Goal: Information Seeking & Learning: Check status

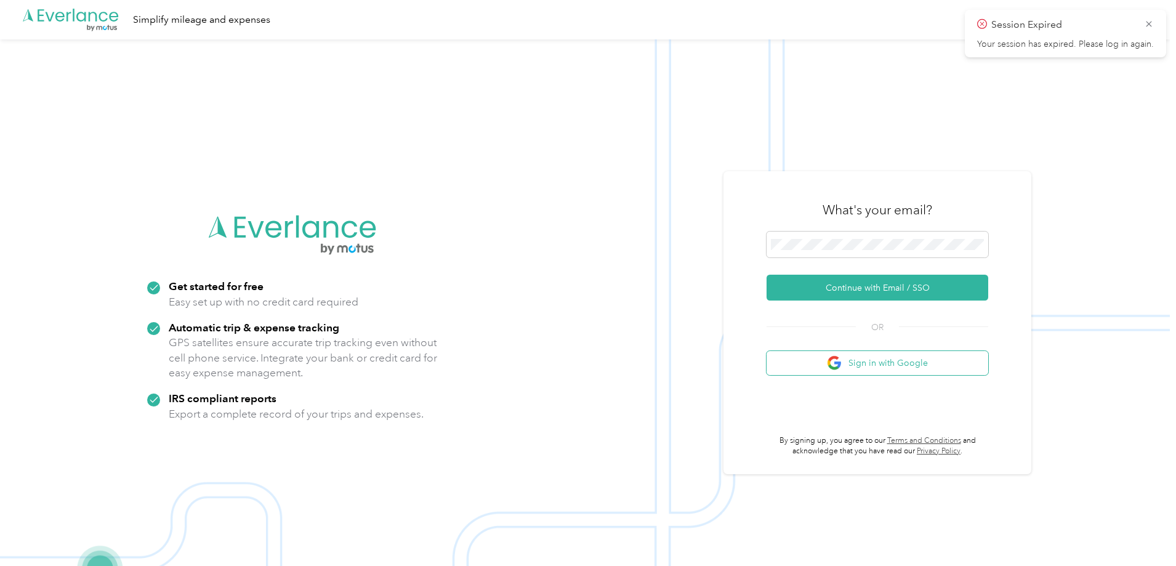
click at [852, 365] on button "Sign in with Google" at bounding box center [877, 363] width 222 height 24
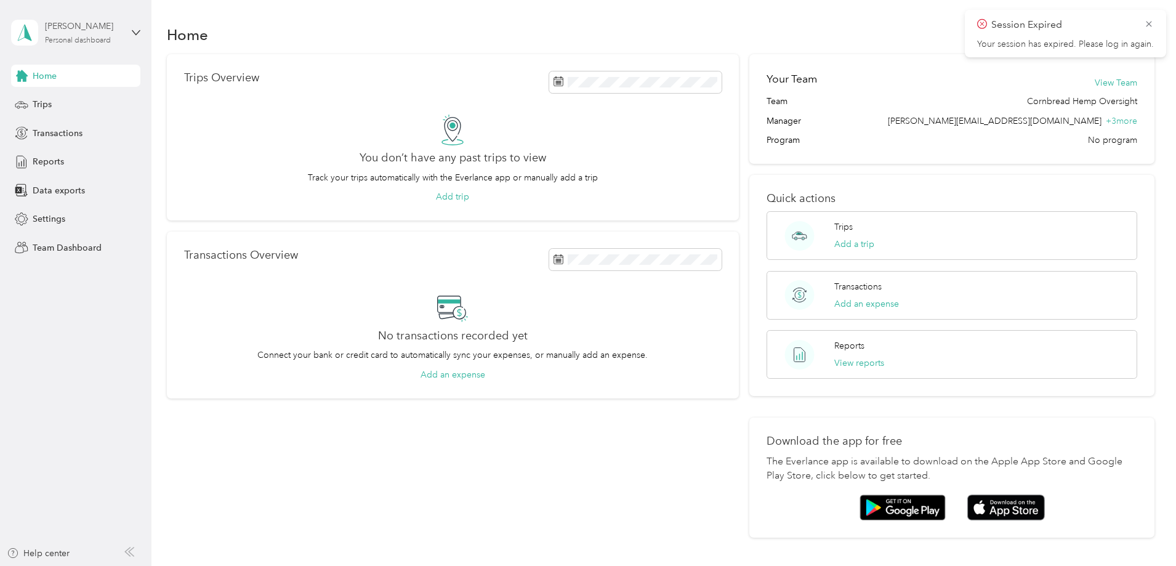
click at [94, 34] on div "[PERSON_NAME] Personal dashboard" at bounding box center [83, 32] width 77 height 25
click at [65, 98] on div "Team dashboard" at bounding box center [55, 101] width 66 height 13
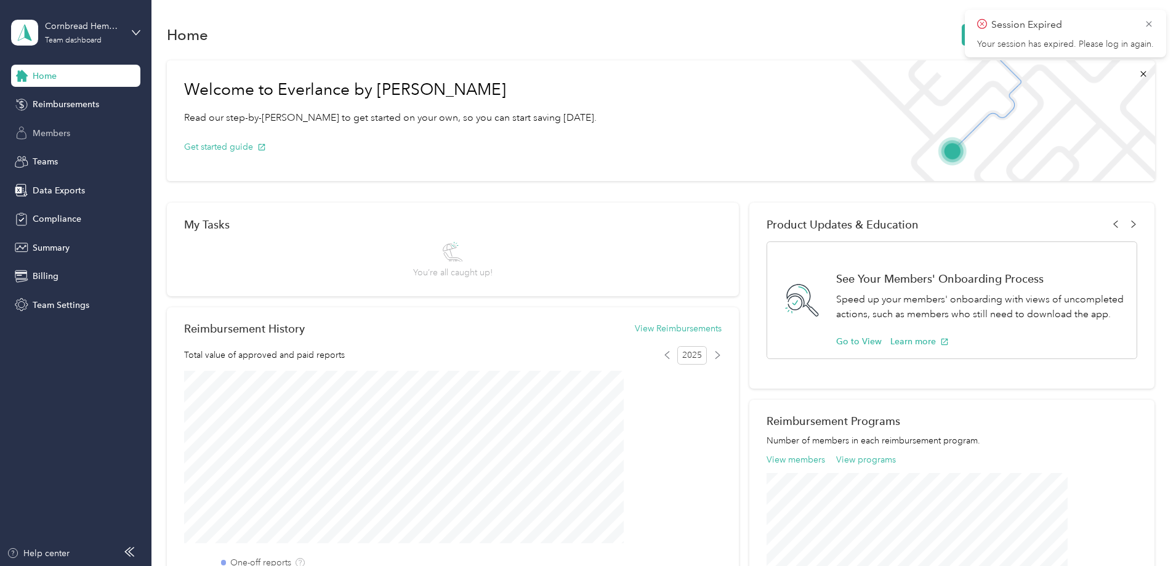
click at [66, 137] on span "Members" at bounding box center [52, 133] width 38 height 13
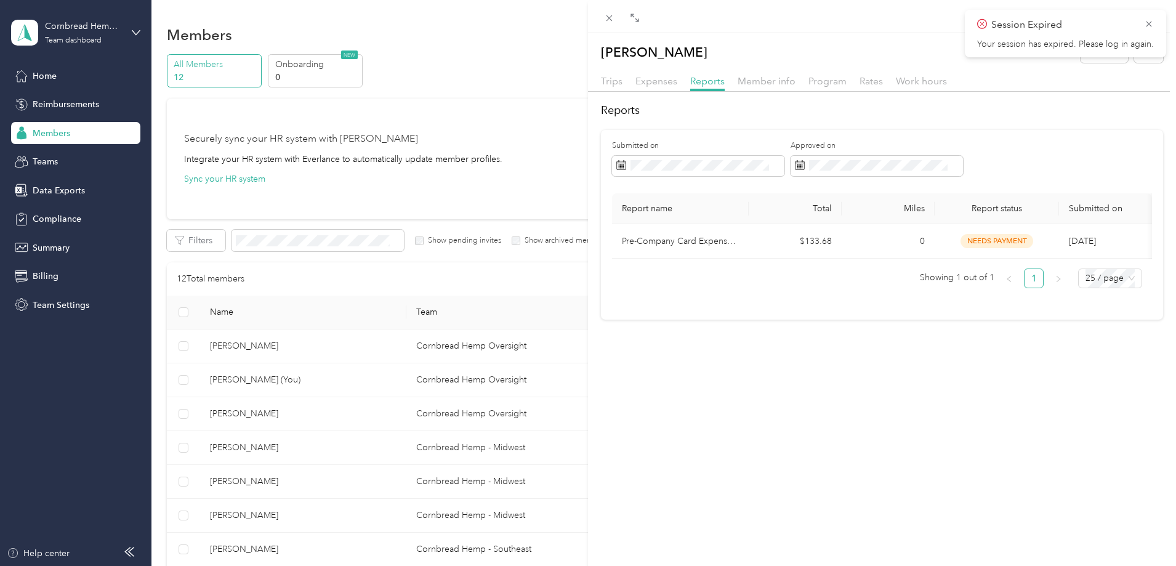
click at [334, 518] on div "[PERSON_NAME] Archive Trips Expenses Reports Member info Program Rates Work hou…" at bounding box center [588, 283] width 1176 height 566
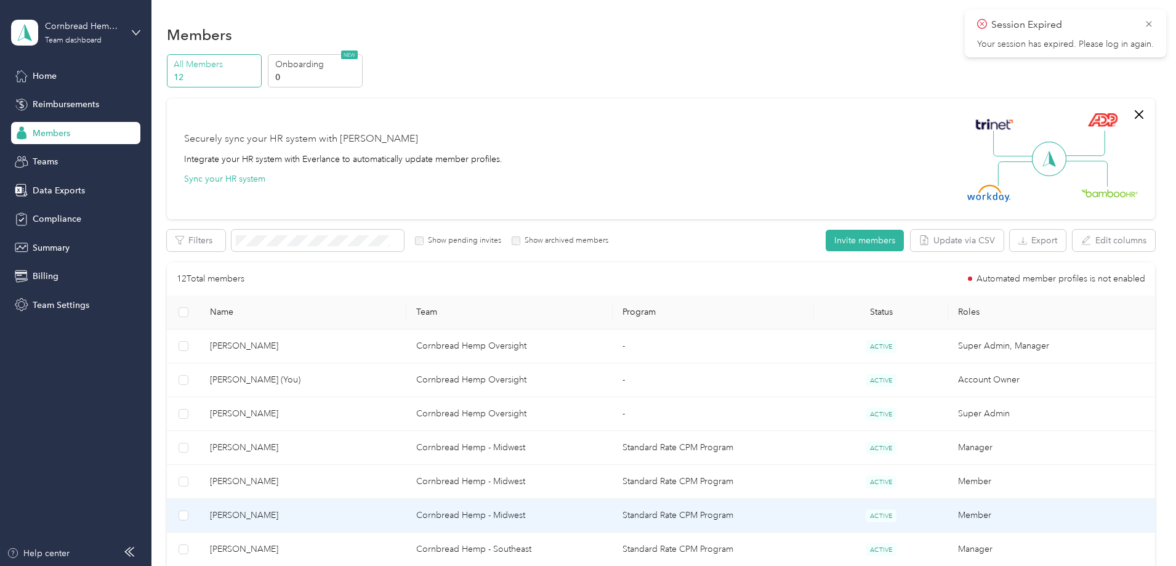
click at [310, 520] on span "[PERSON_NAME]" at bounding box center [303, 516] width 187 height 14
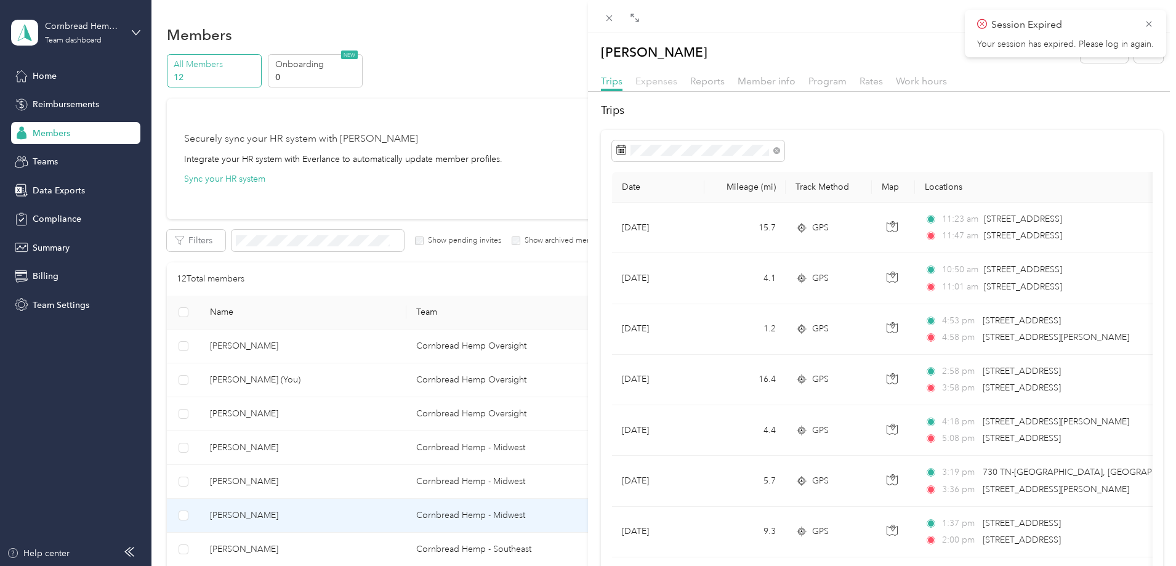
click at [647, 81] on span "Expenses" at bounding box center [656, 81] width 42 height 12
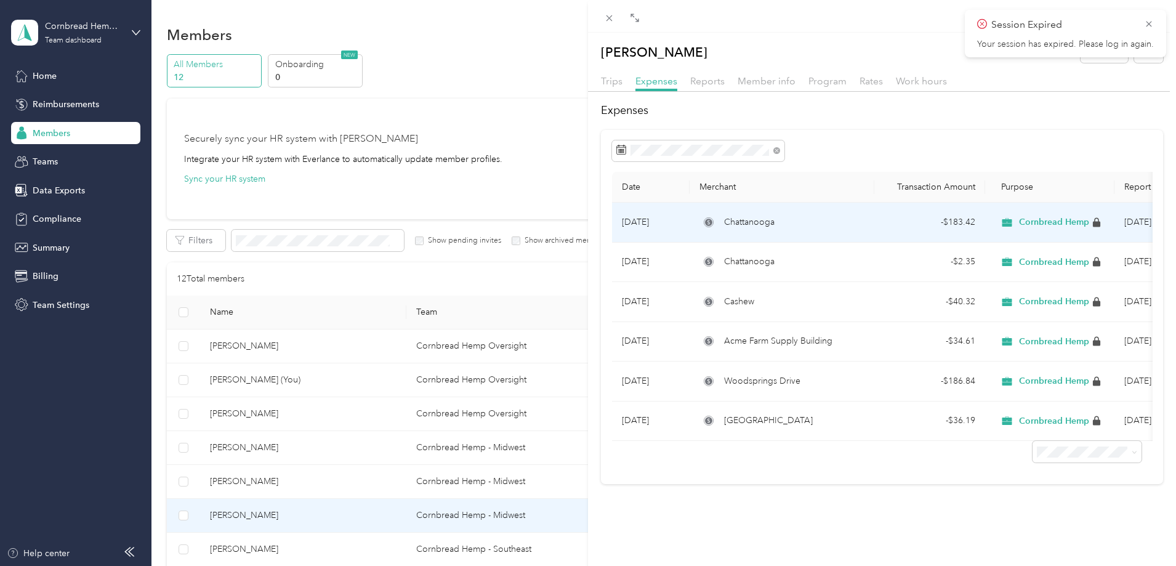
click at [801, 220] on div "Chattanooga" at bounding box center [781, 222] width 165 height 14
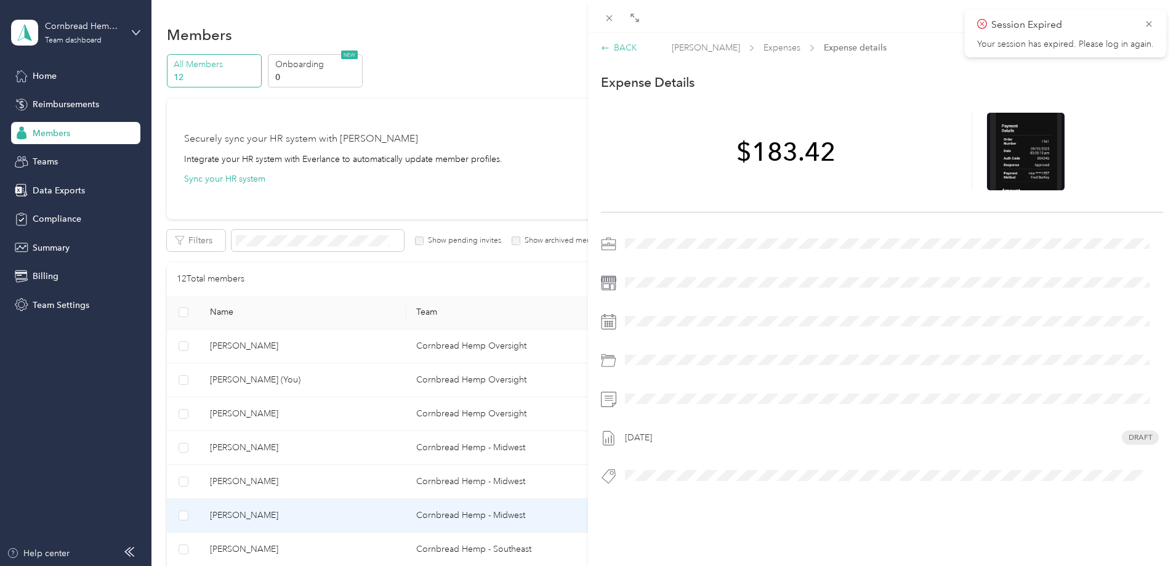
click at [623, 47] on div "BACK" at bounding box center [619, 47] width 36 height 13
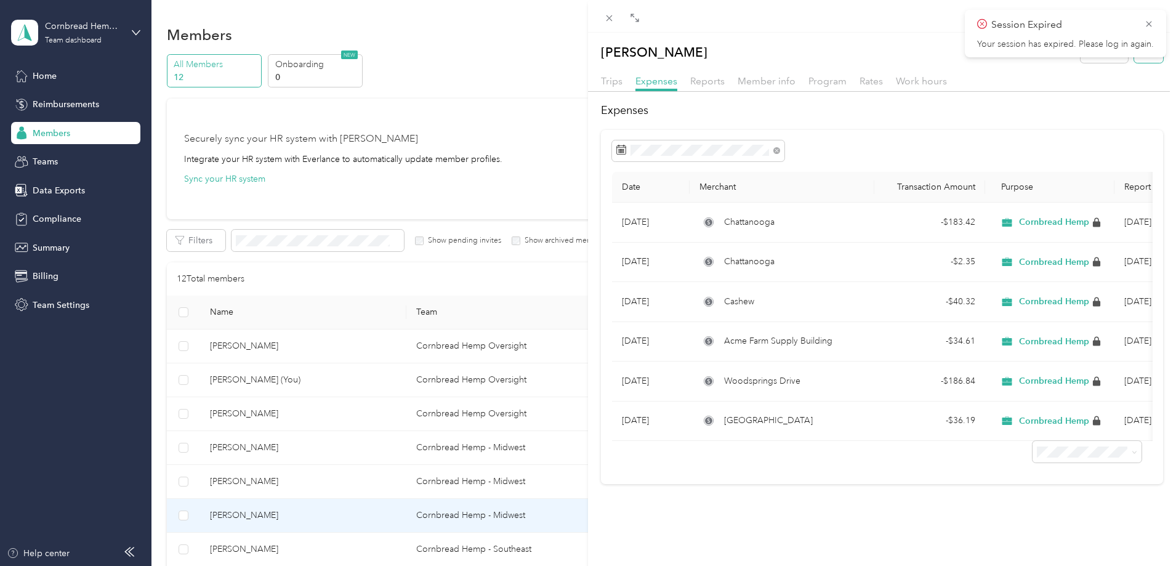
drag, startPoint x: 1148, startPoint y: 26, endPoint x: 1133, endPoint y: 42, distance: 22.2
click at [1148, 25] on icon at bounding box center [1149, 23] width 10 height 11
click at [612, 80] on span "Trips" at bounding box center [612, 81] width 22 height 12
